Goal: Find specific page/section: Find specific page/section

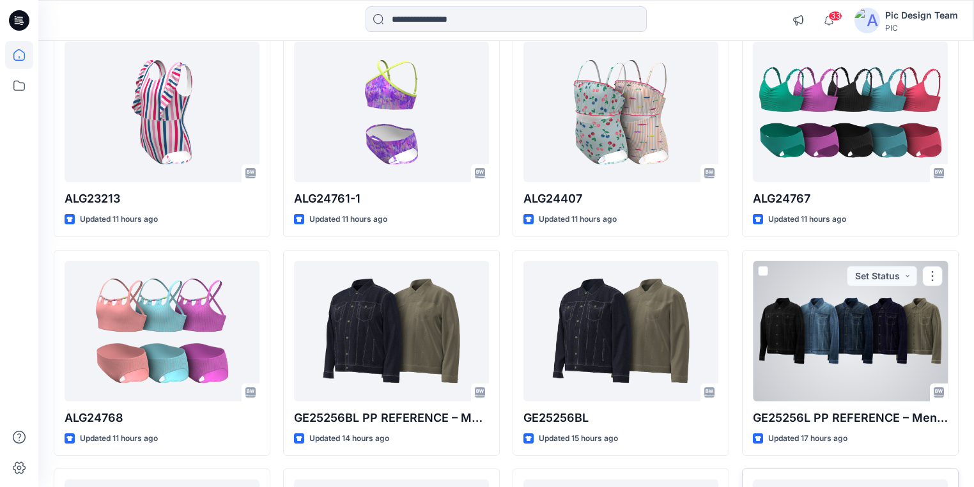
scroll to position [755, 0]
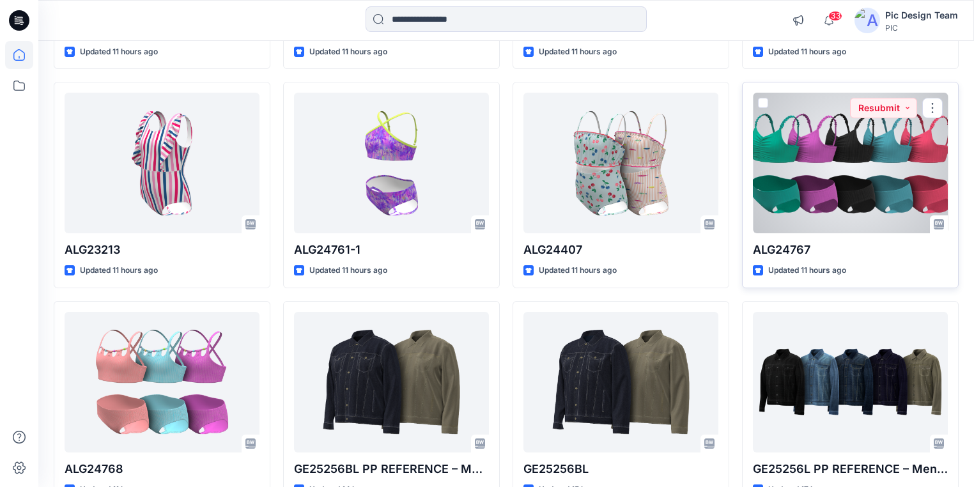
click at [836, 191] on div at bounding box center [850, 163] width 195 height 141
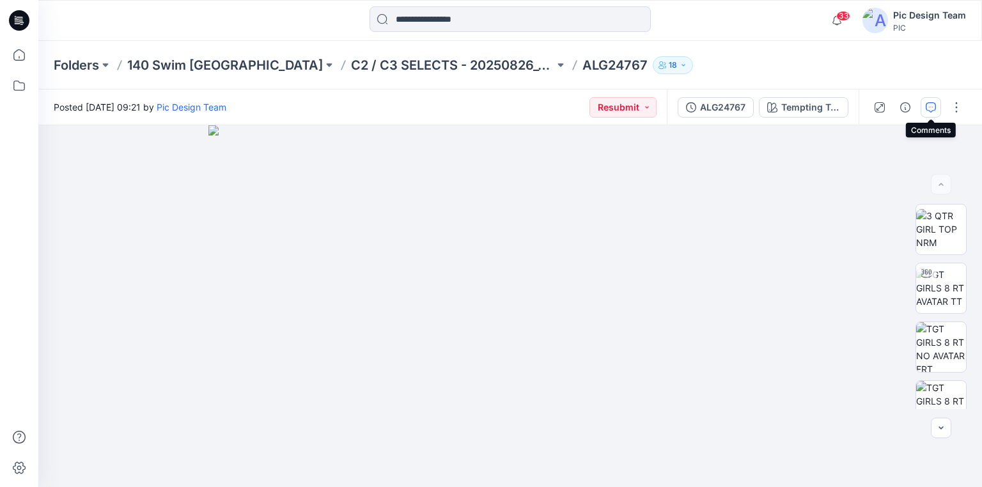
click at [930, 111] on icon "button" at bounding box center [931, 107] width 10 height 10
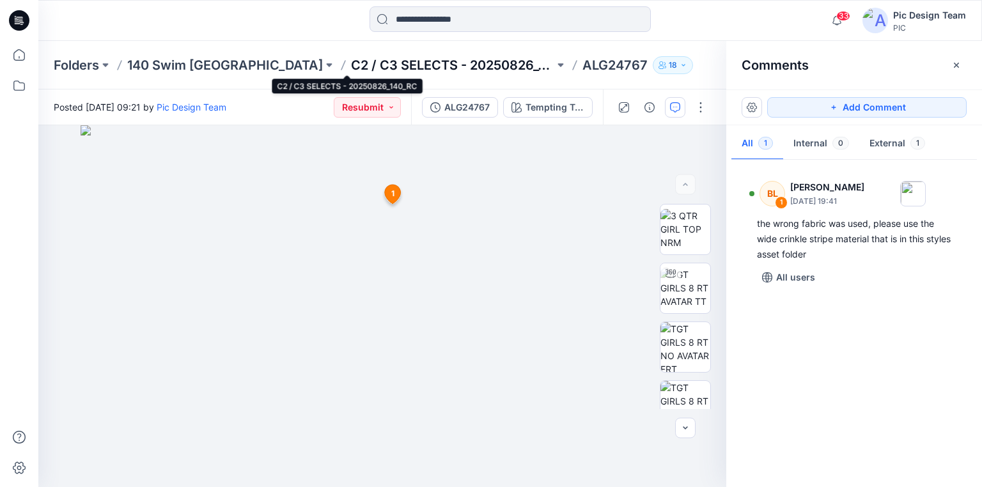
click at [351, 62] on p "C2 / C3 SELECTS - 20250826_140_RC" at bounding box center [452, 65] width 203 height 18
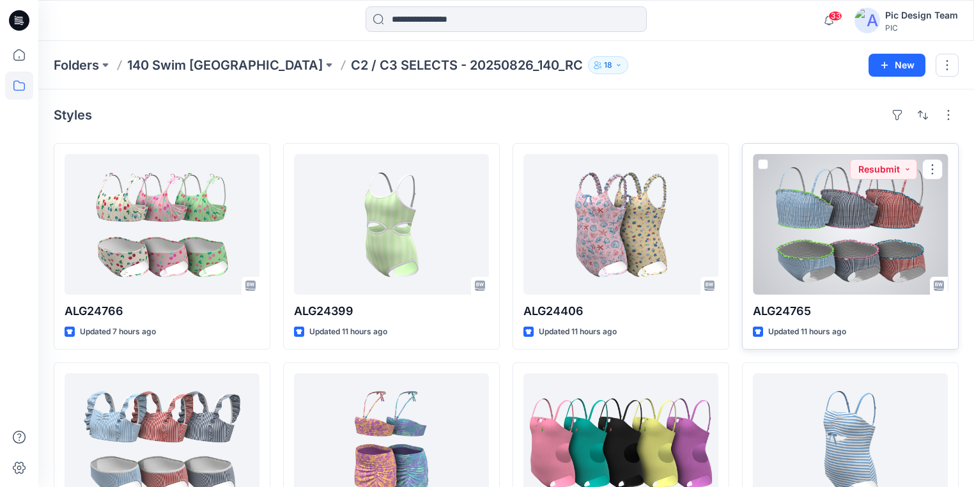
click at [873, 247] on div at bounding box center [850, 224] width 195 height 141
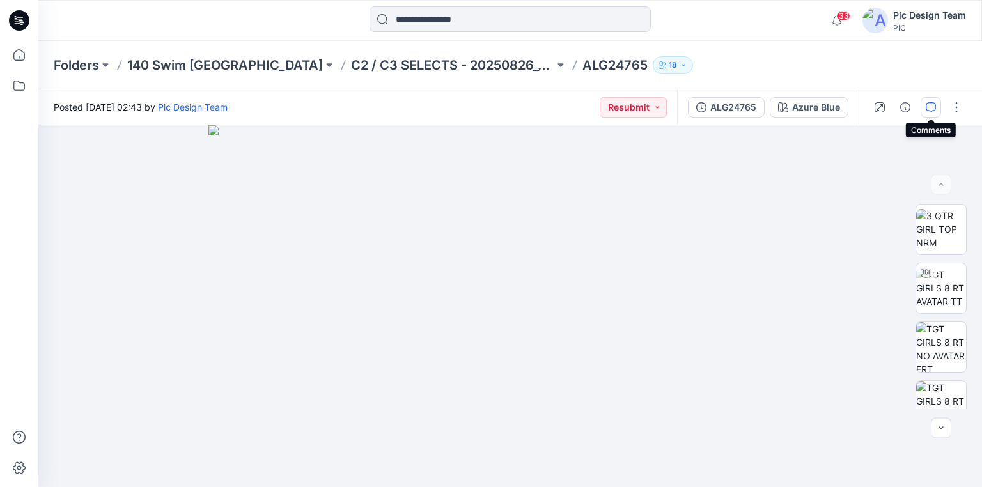
click at [929, 104] on icon "button" at bounding box center [931, 107] width 10 height 10
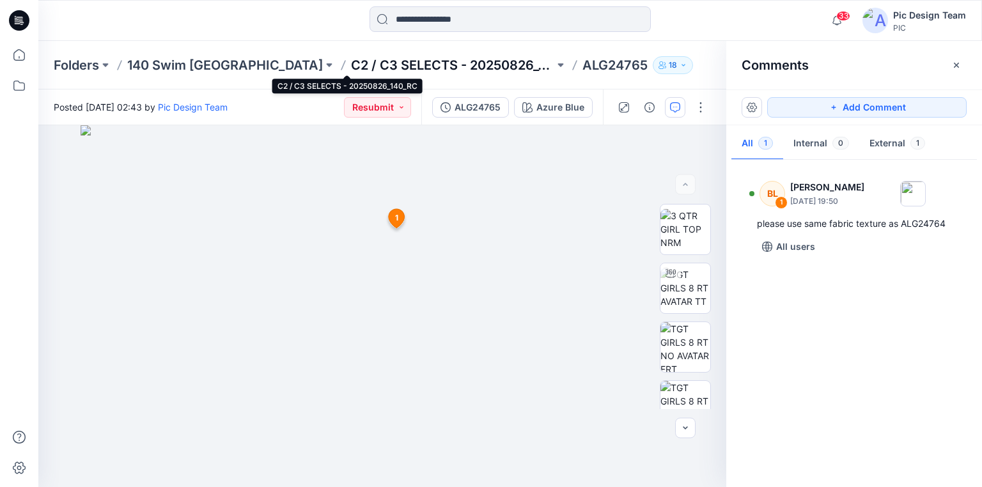
click at [351, 59] on p "C2 / C3 SELECTS - 20250826_140_RC" at bounding box center [452, 65] width 203 height 18
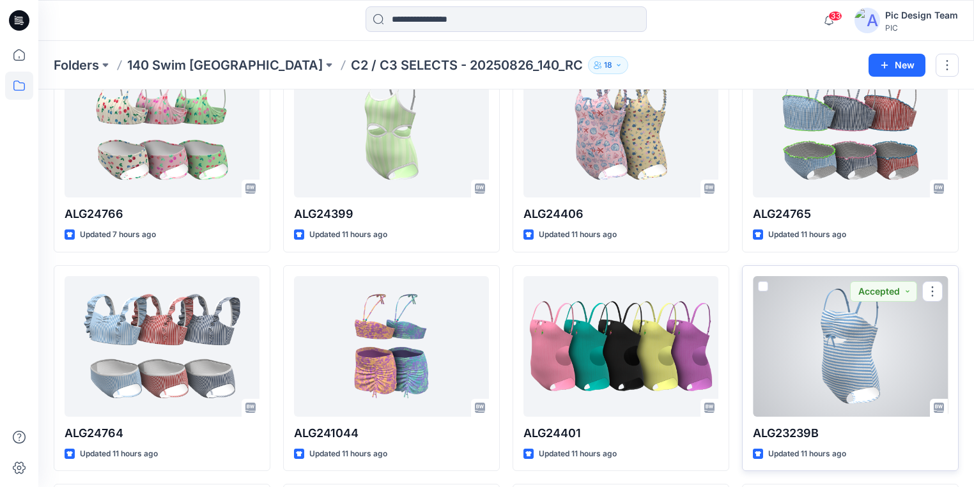
scroll to position [102, 0]
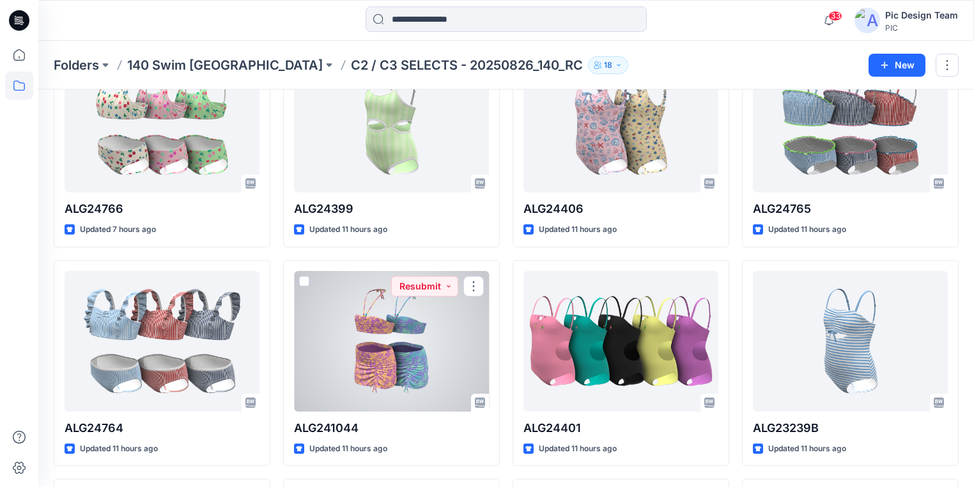
click at [393, 356] on div at bounding box center [391, 341] width 195 height 141
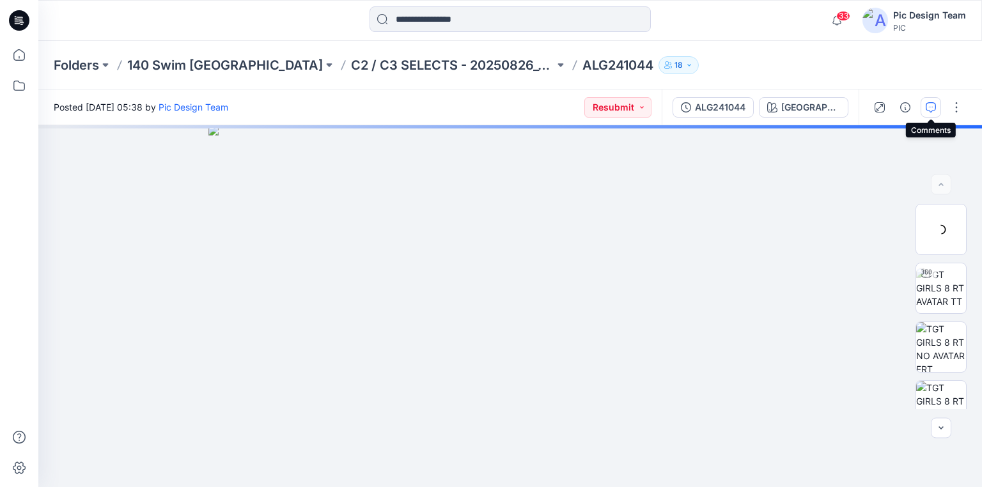
click at [931, 102] on icon "button" at bounding box center [931, 107] width 10 height 10
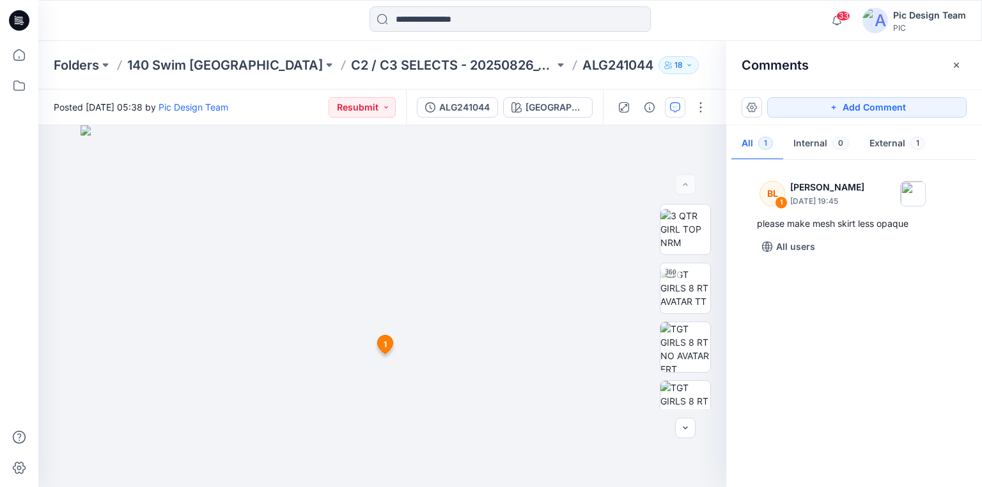
click at [966, 128] on div "All 1 Internal 0 External 1" at bounding box center [854, 144] width 246 height 32
click at [156, 67] on p "140 Swim USA" at bounding box center [225, 65] width 196 height 18
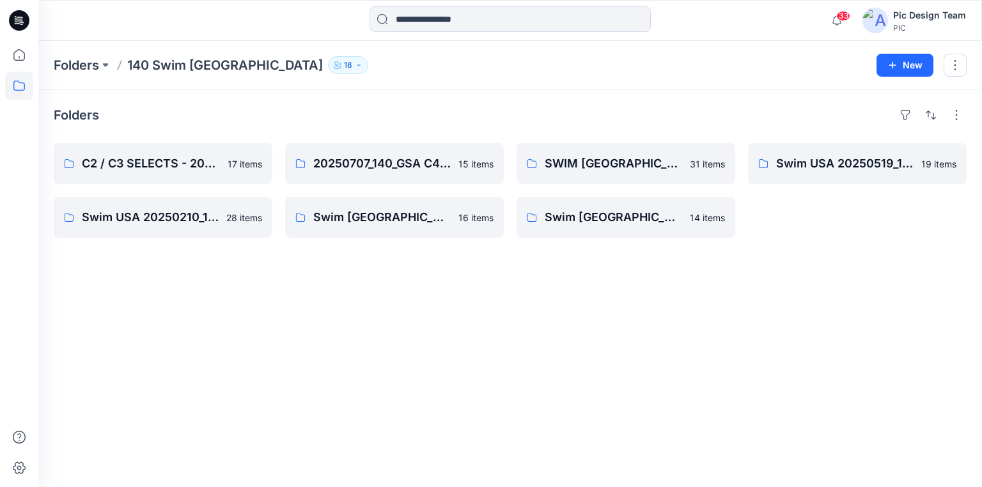
click at [16, 15] on icon at bounding box center [19, 20] width 20 height 20
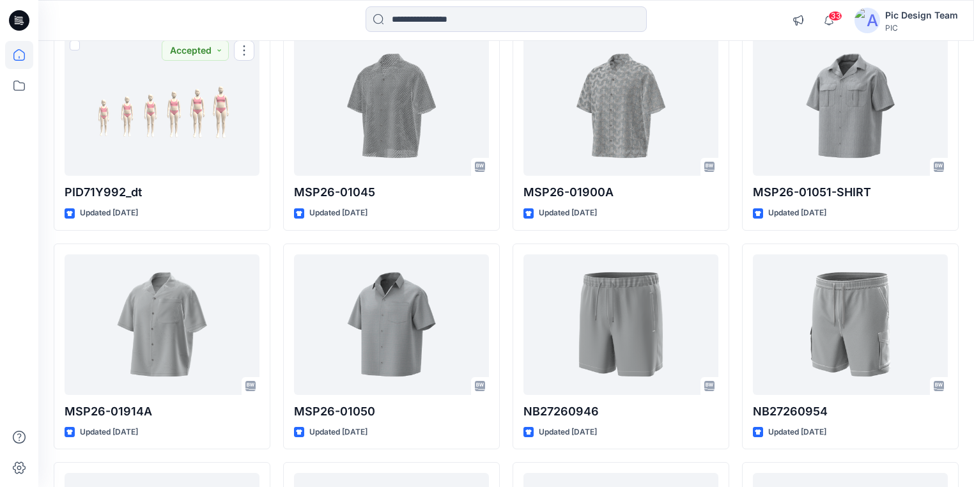
scroll to position [1586, 0]
